Goal: Task Accomplishment & Management: Use online tool/utility

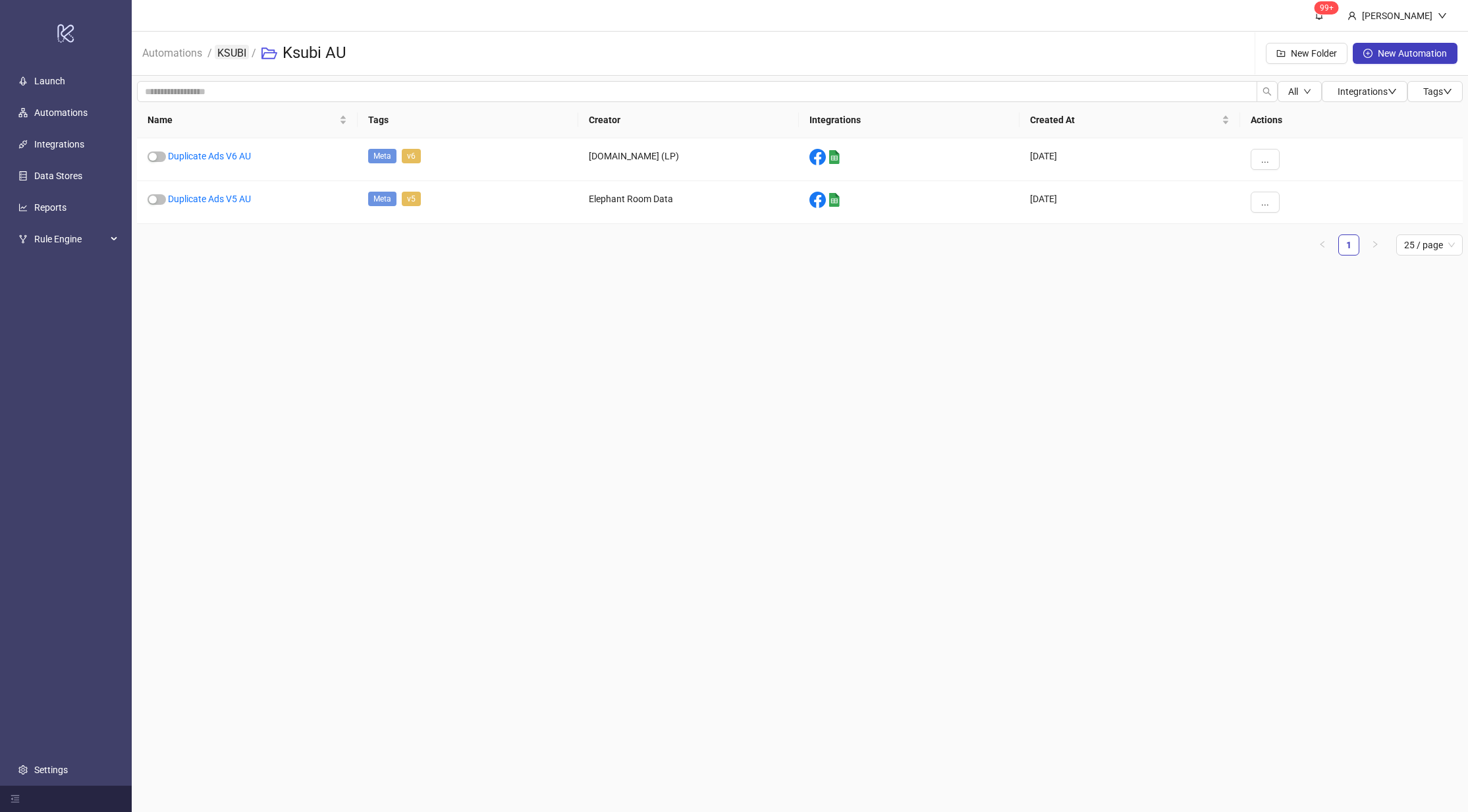
click at [227, 57] on link "KSUBI" at bounding box center [231, 52] width 34 height 14
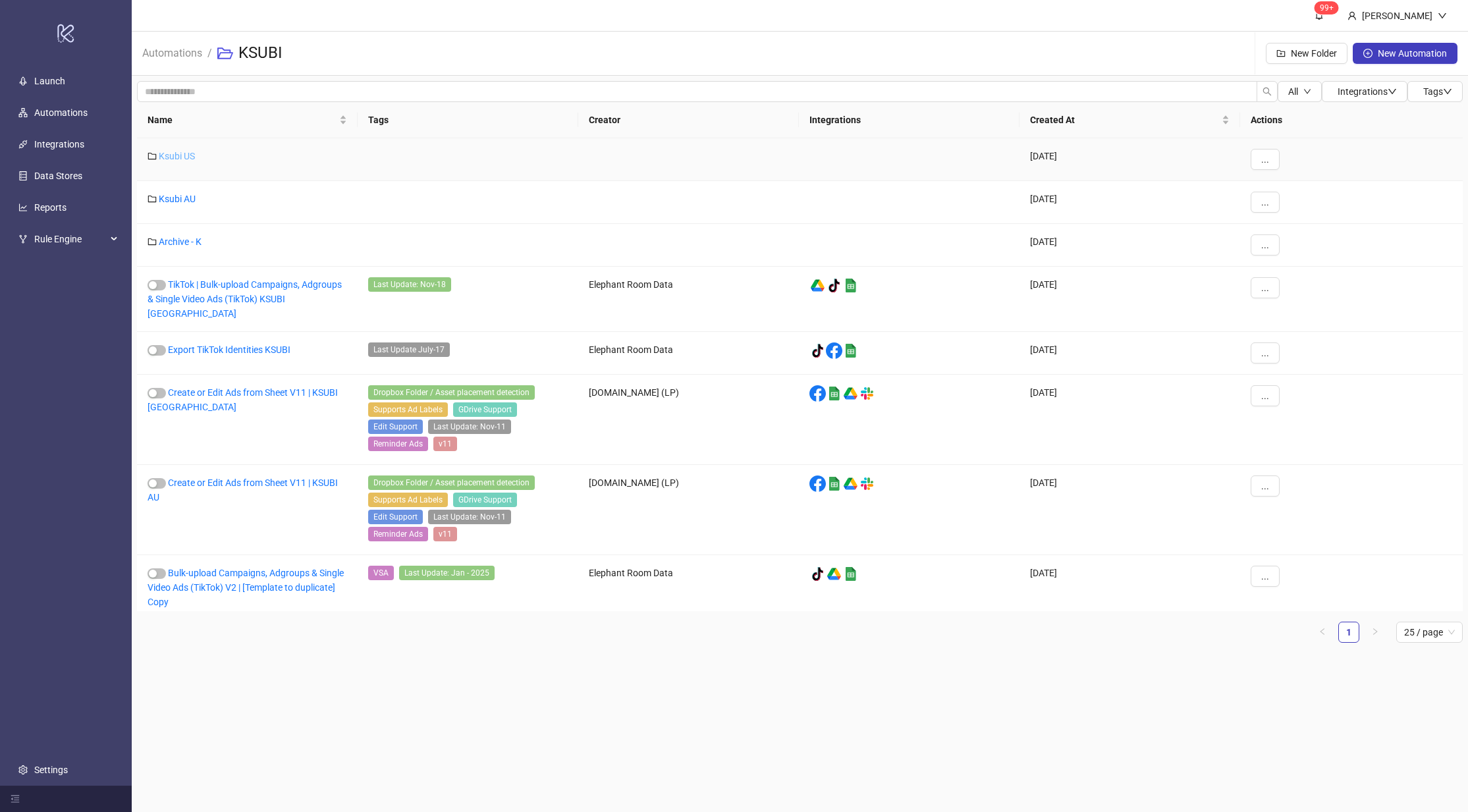
click at [175, 153] on link "Ksubi US" at bounding box center [177, 155] width 37 height 10
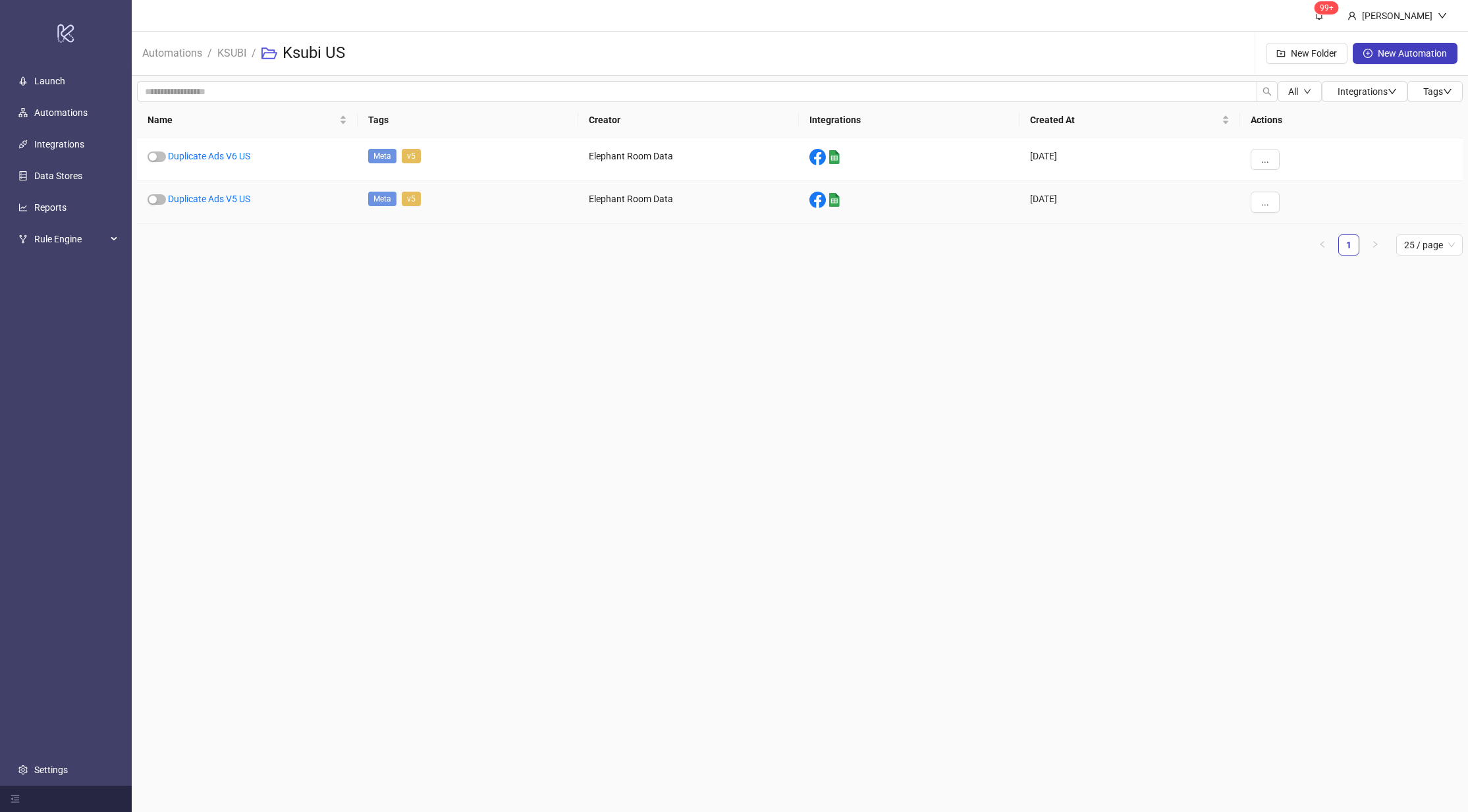
click at [242, 192] on div "Duplicate Ads V5 US" at bounding box center [247, 203] width 221 height 43
click at [239, 194] on link "Duplicate Ads V5 US" at bounding box center [210, 198] width 83 height 10
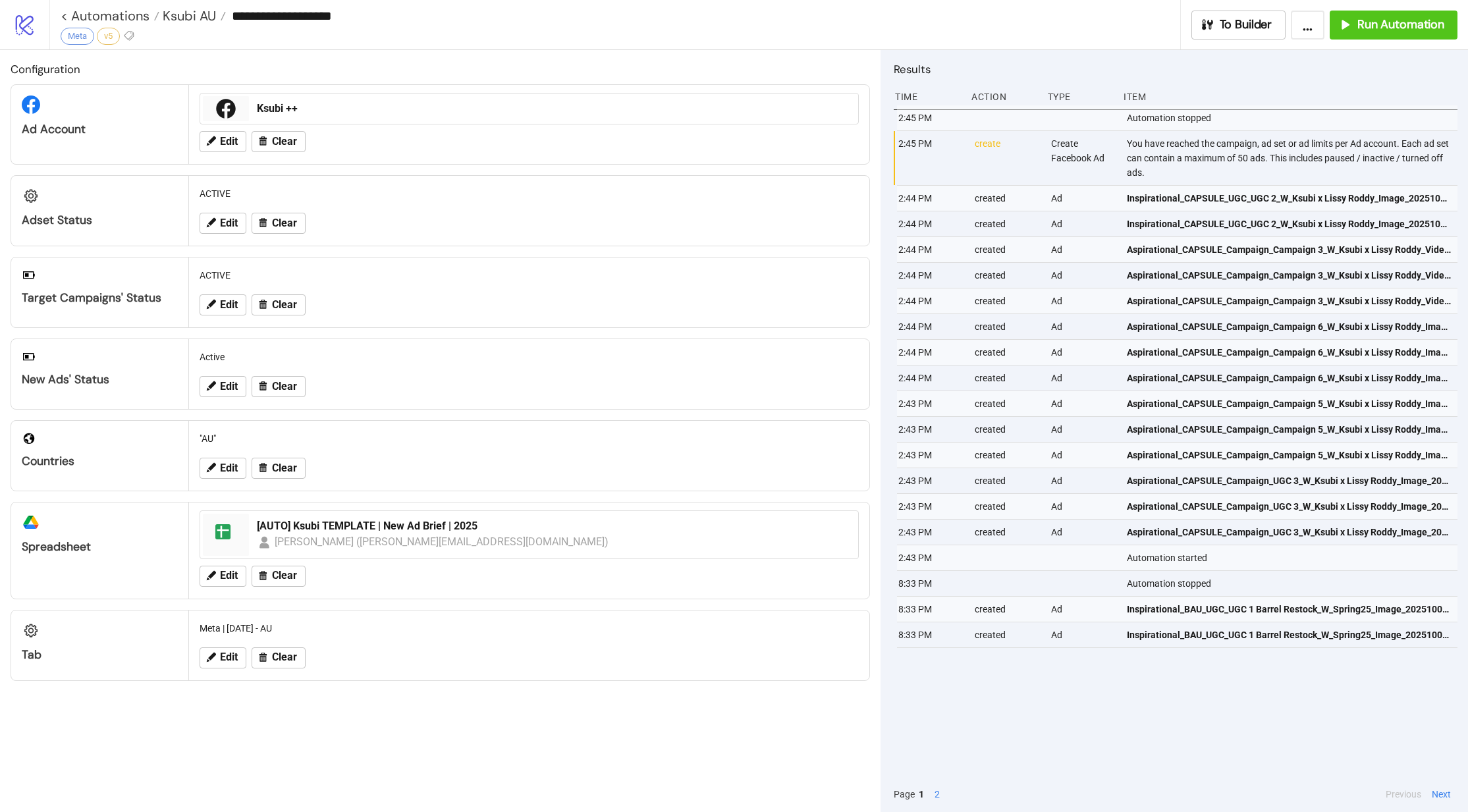
type input "**********"
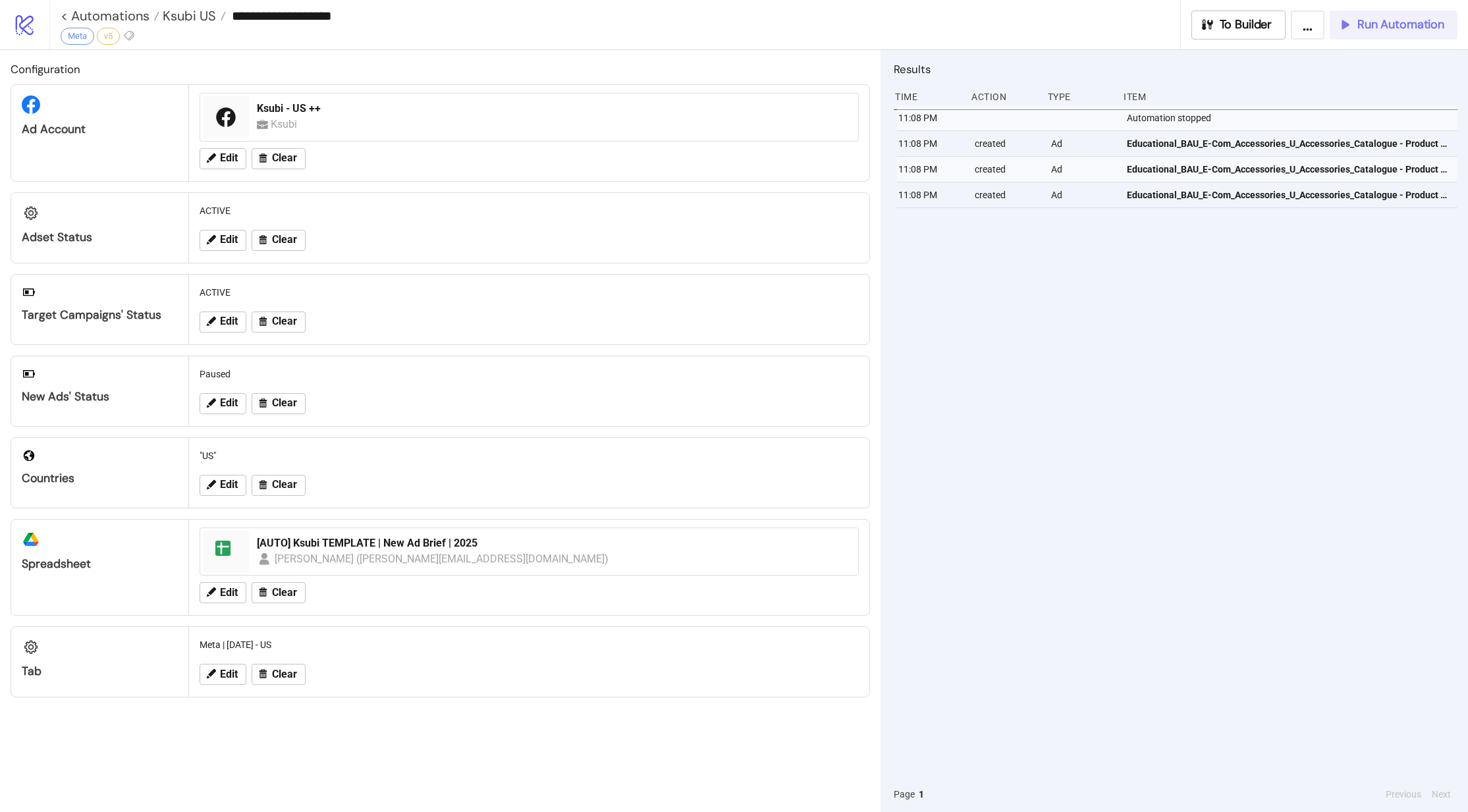
click at [1403, 25] on span "Run Automation" at bounding box center [1400, 24] width 86 height 15
